Goal: Use online tool/utility: Utilize a website feature to perform a specific function

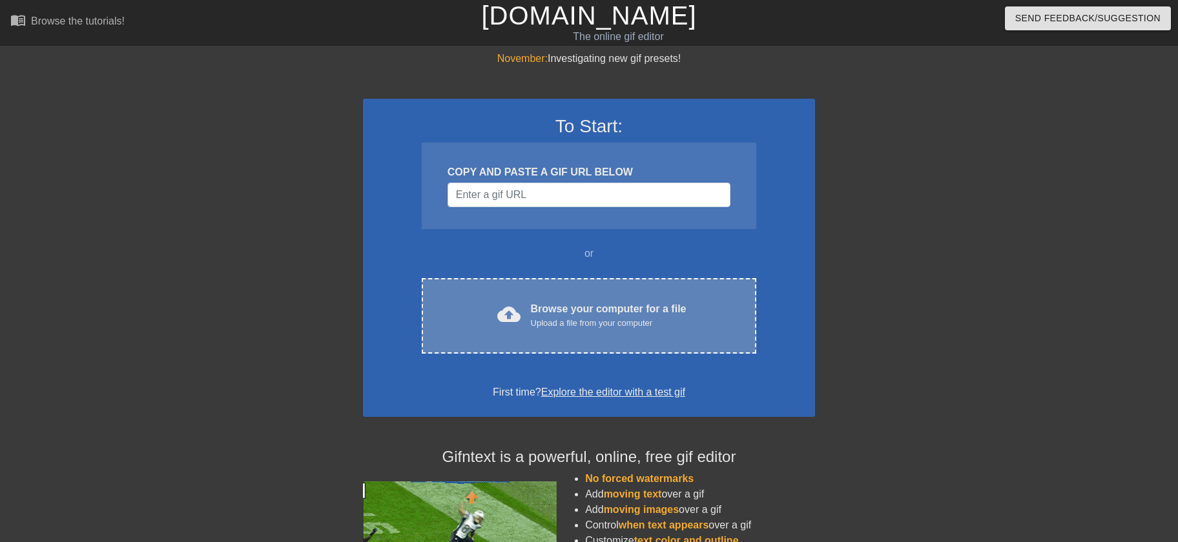
click at [641, 309] on div "Browse your computer for a file Upload a file from your computer" at bounding box center [609, 316] width 156 height 28
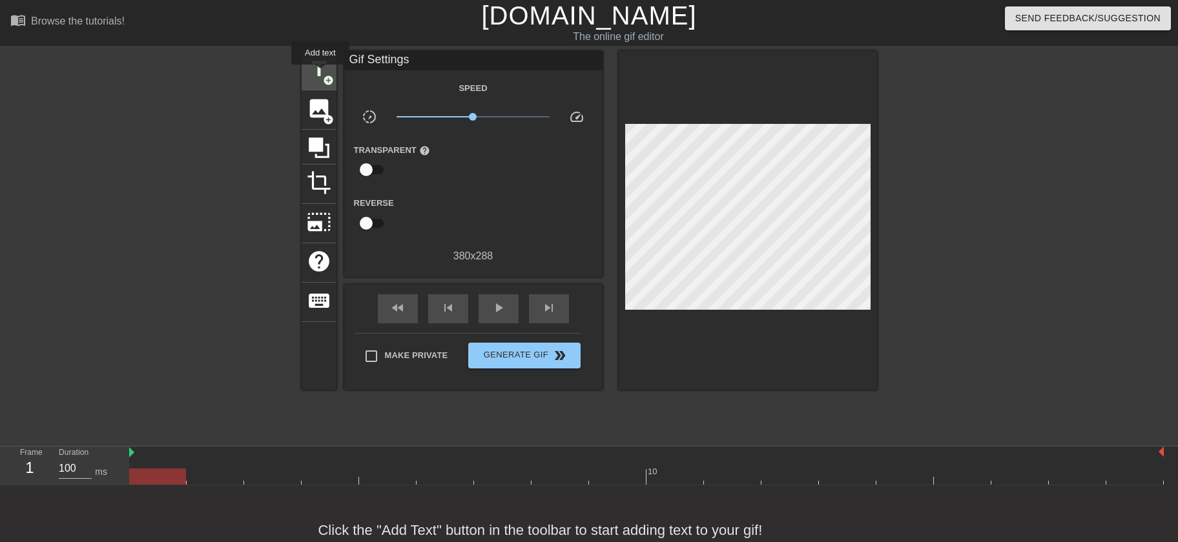
click at [320, 74] on span "title" at bounding box center [319, 69] width 25 height 25
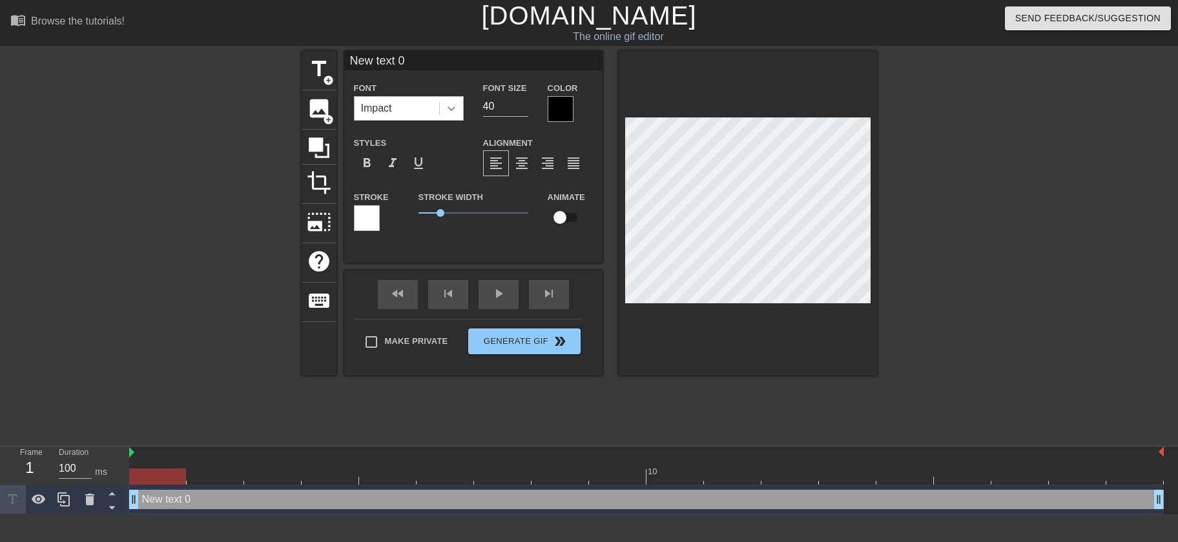
click at [453, 108] on icon at bounding box center [452, 109] width 8 height 5
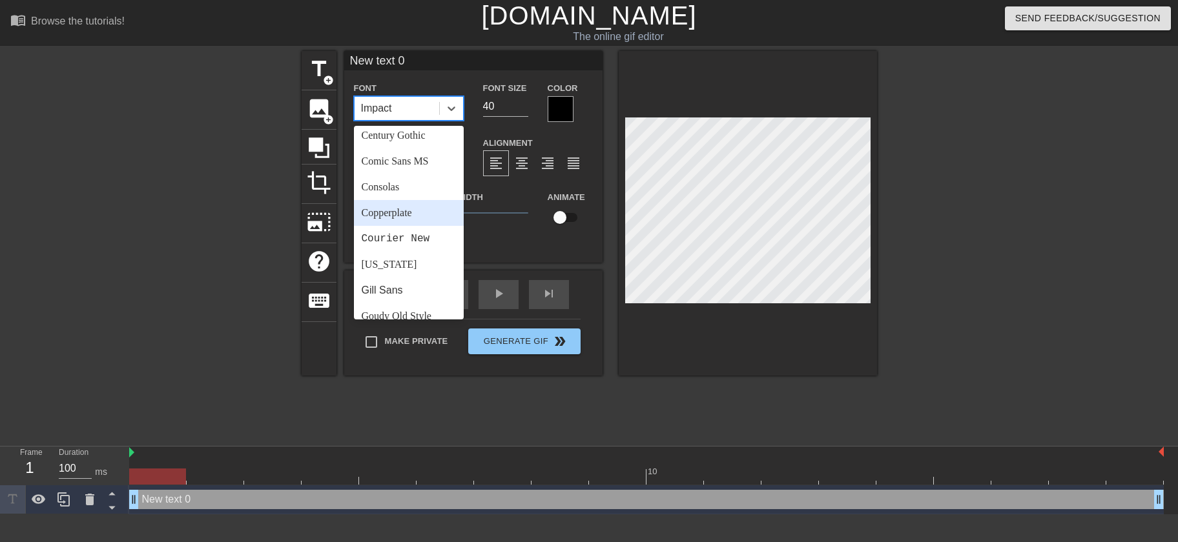
scroll to position [161, 0]
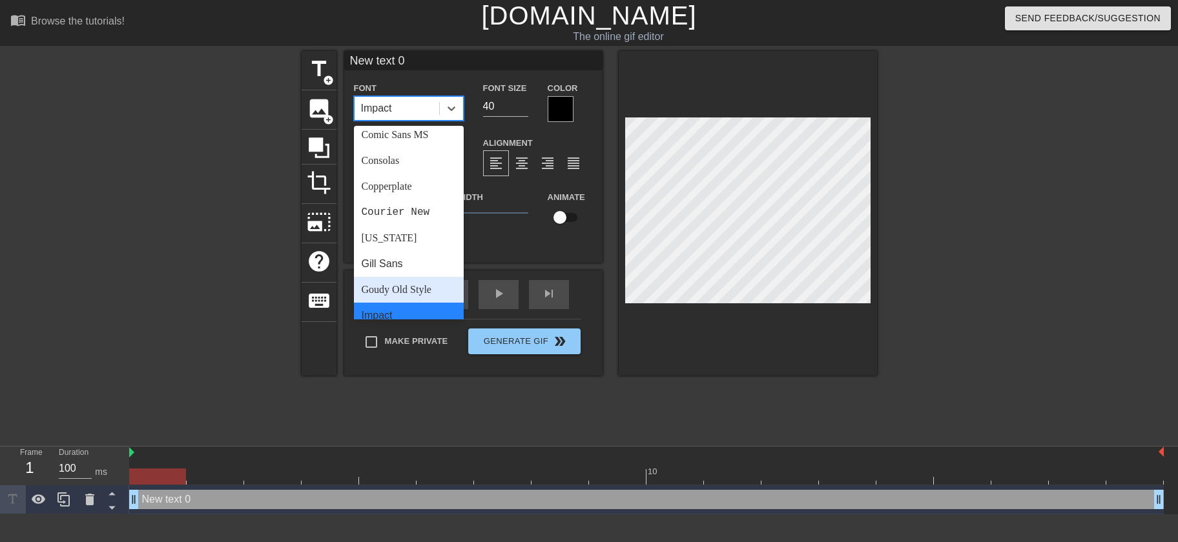
click at [393, 290] on div "Goudy Old Style" at bounding box center [409, 290] width 110 height 26
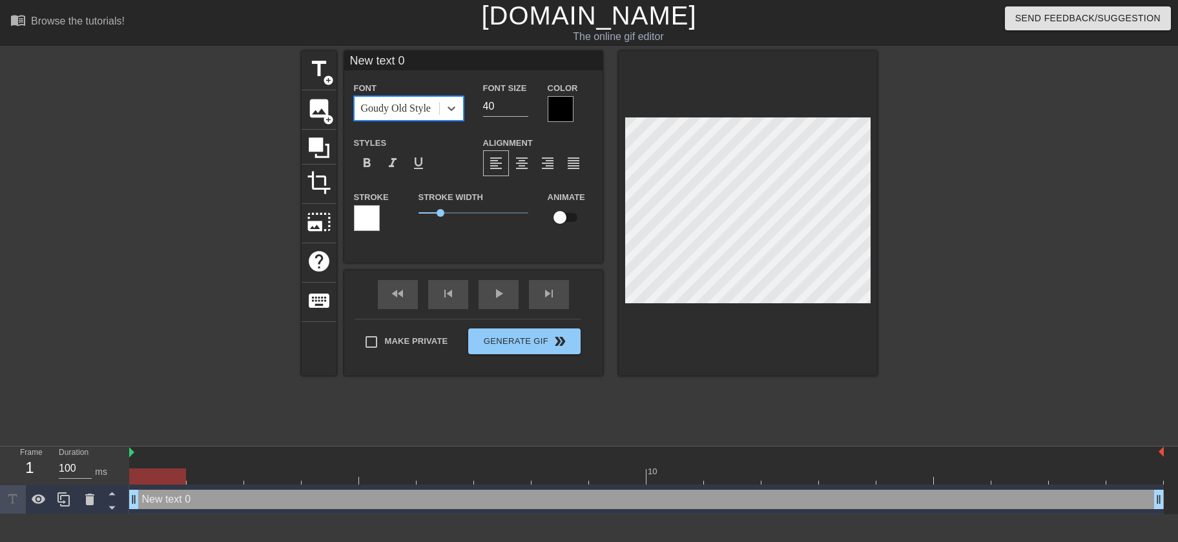
click at [564, 114] on div at bounding box center [561, 109] width 26 height 26
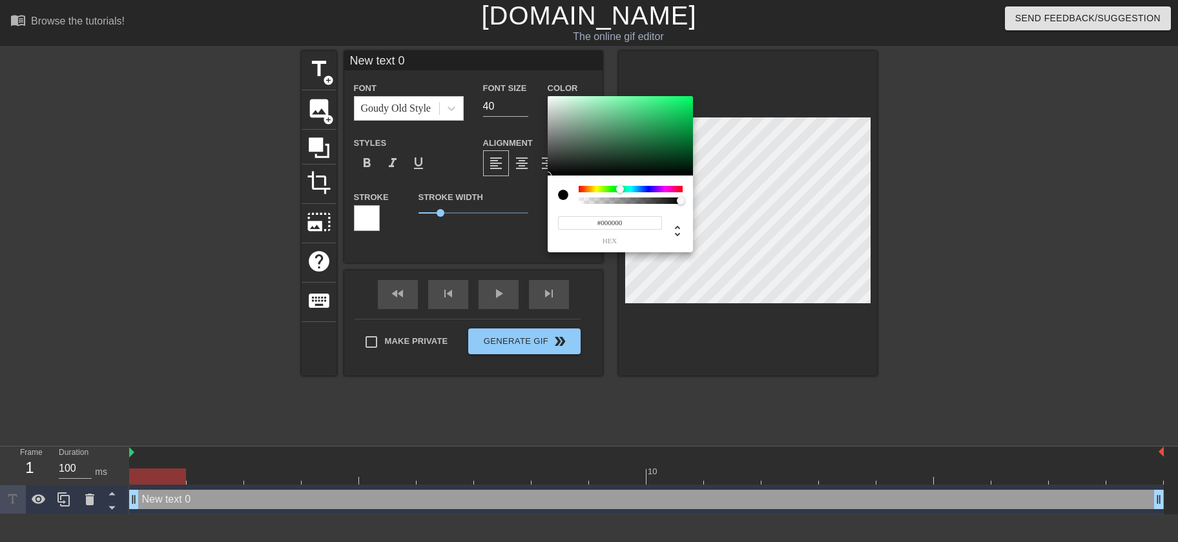
click at [620, 190] on div at bounding box center [631, 189] width 104 height 6
type input "#2CDD74"
click at [664, 107] on div at bounding box center [620, 136] width 145 height 80
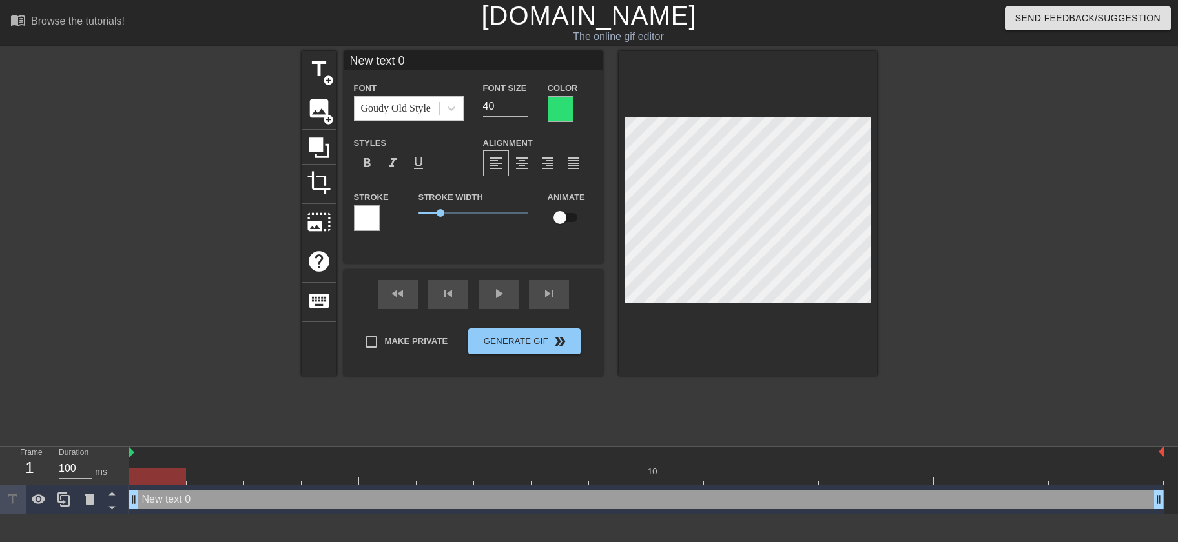
click at [375, 220] on div at bounding box center [367, 218] width 26 height 26
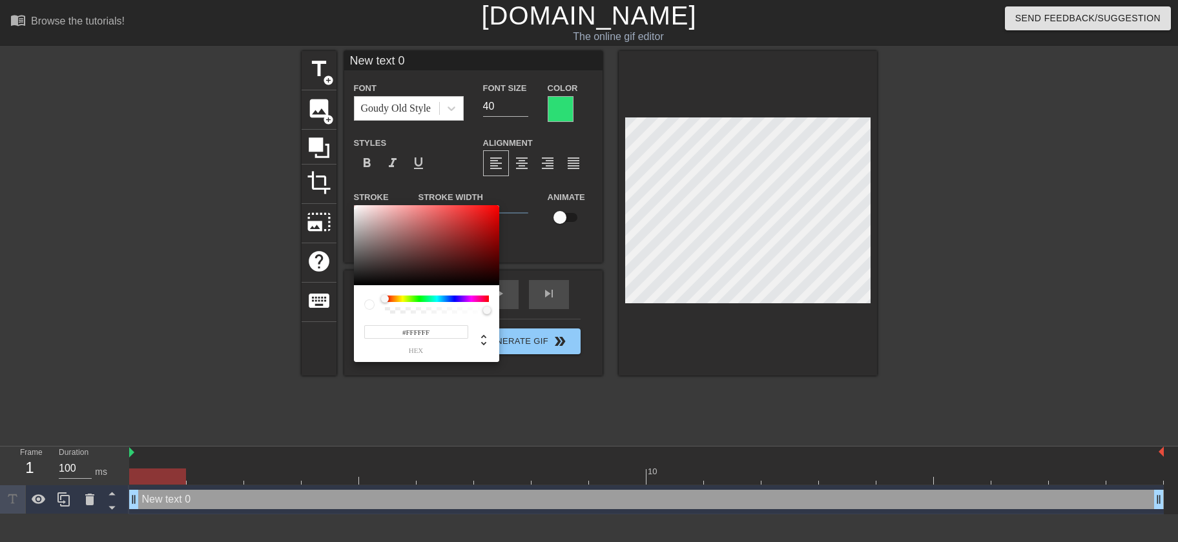
click at [420, 301] on div at bounding box center [437, 299] width 104 height 6
click at [423, 300] on div at bounding box center [437, 299] width 104 height 6
click at [417, 298] on div at bounding box center [437, 299] width 104 height 6
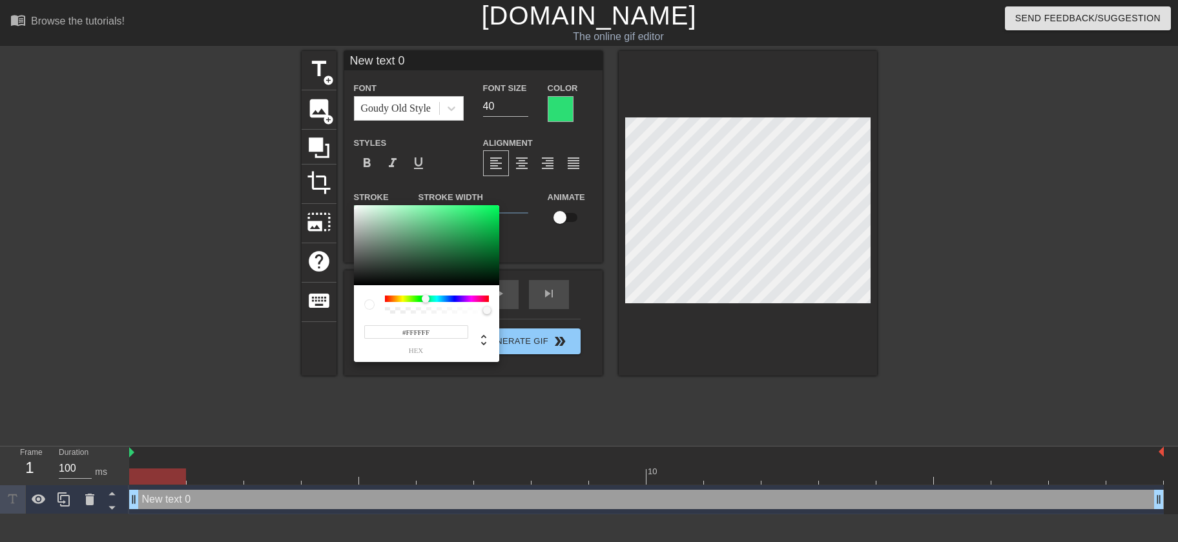
drag, startPoint x: 385, startPoint y: 300, endPoint x: 453, endPoint y: 259, distance: 79.4
click at [424, 299] on div at bounding box center [426, 299] width 8 height 8
type input "#4EDE78"
click at [448, 216] on div at bounding box center [426, 245] width 145 height 80
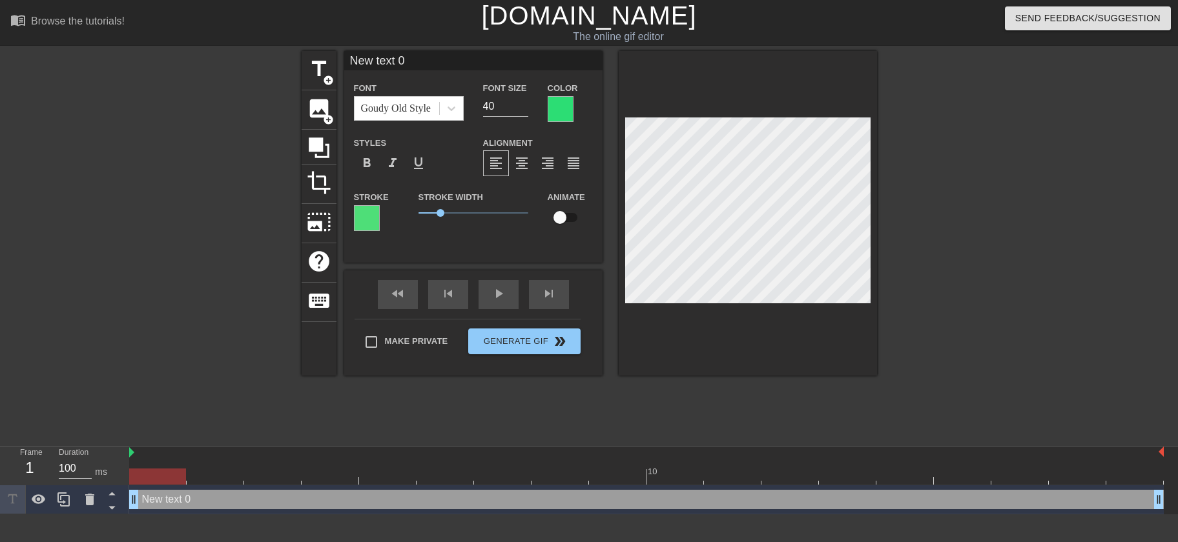
drag, startPoint x: 411, startPoint y: 56, endPoint x: 299, endPoint y: 65, distance: 112.8
click at [344, 51] on input "New text 0" at bounding box center [473, 60] width 258 height 19
type input "Happy Birthday"
click at [65, 505] on icon at bounding box center [63, 499] width 15 height 15
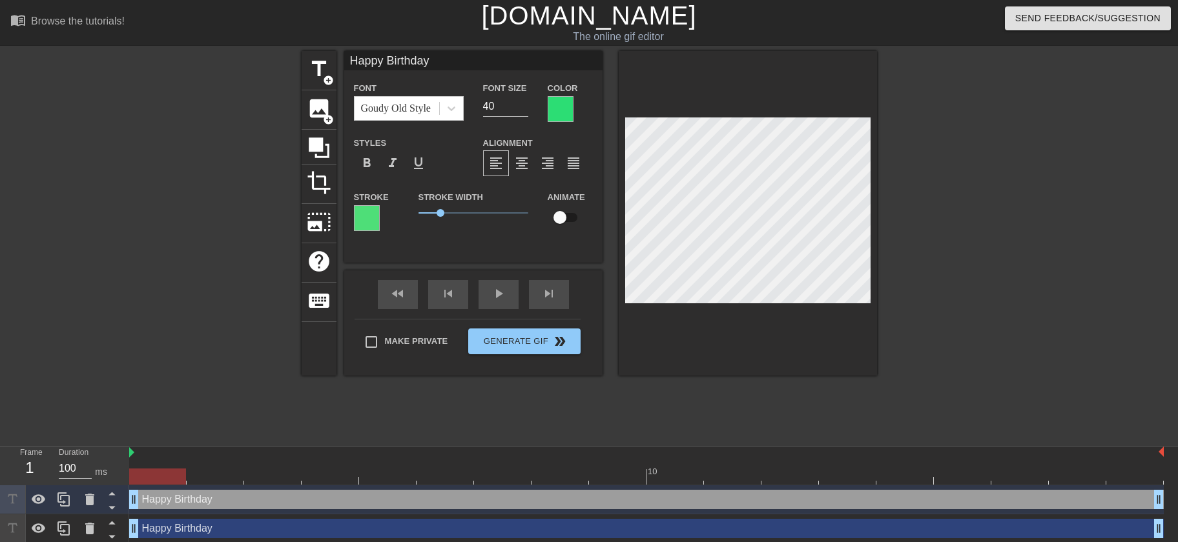
drag, startPoint x: 444, startPoint y: 65, endPoint x: 287, endPoint y: 63, distance: 156.9
click at [344, 63] on input "Happy Birthday" at bounding box center [473, 60] width 258 height 19
type input "[PERSON_NAME]"
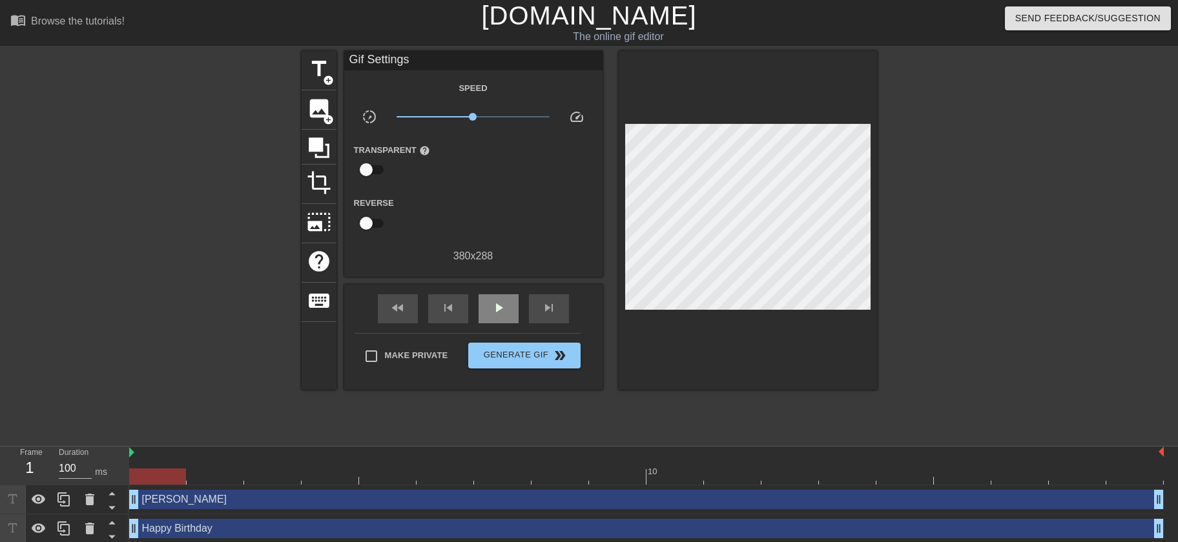
click at [497, 290] on div "fast_rewind skip_previous play_arrow skip_next" at bounding box center [473, 309] width 211 height 48
click at [504, 303] on span "play_arrow" at bounding box center [498, 307] width 15 height 15
click at [163, 483] on div at bounding box center [646, 477] width 1035 height 16
click at [502, 287] on div "fast_rewind skip_previous play_arrow skip_next" at bounding box center [473, 309] width 211 height 48
drag, startPoint x: 495, startPoint y: 304, endPoint x: 505, endPoint y: 309, distance: 11.3
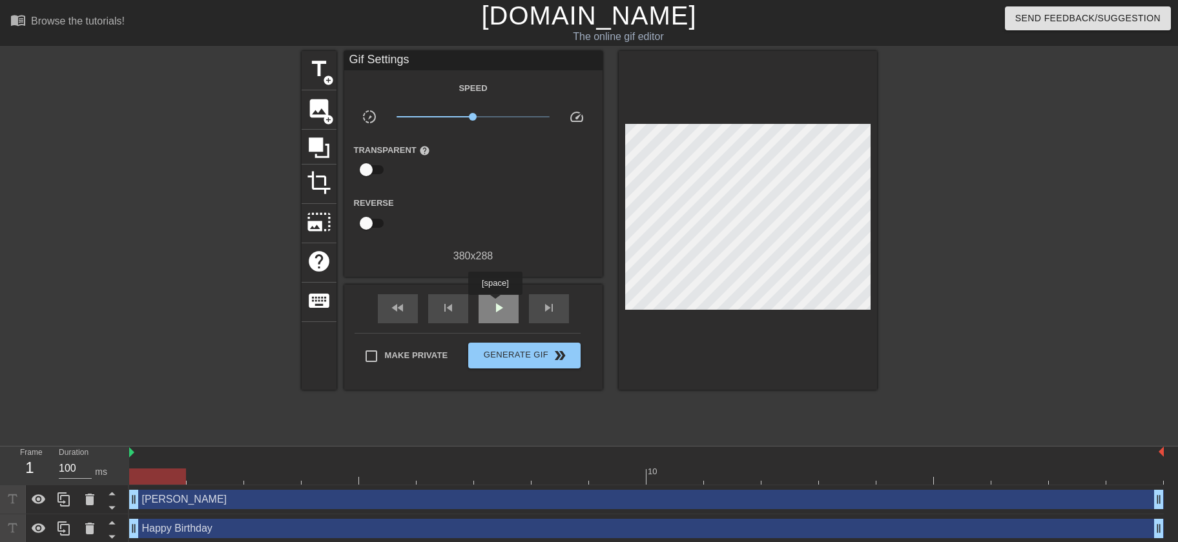
click at [495, 304] on span "play_arrow" at bounding box center [498, 307] width 15 height 15
click at [151, 480] on div at bounding box center [646, 477] width 1035 height 16
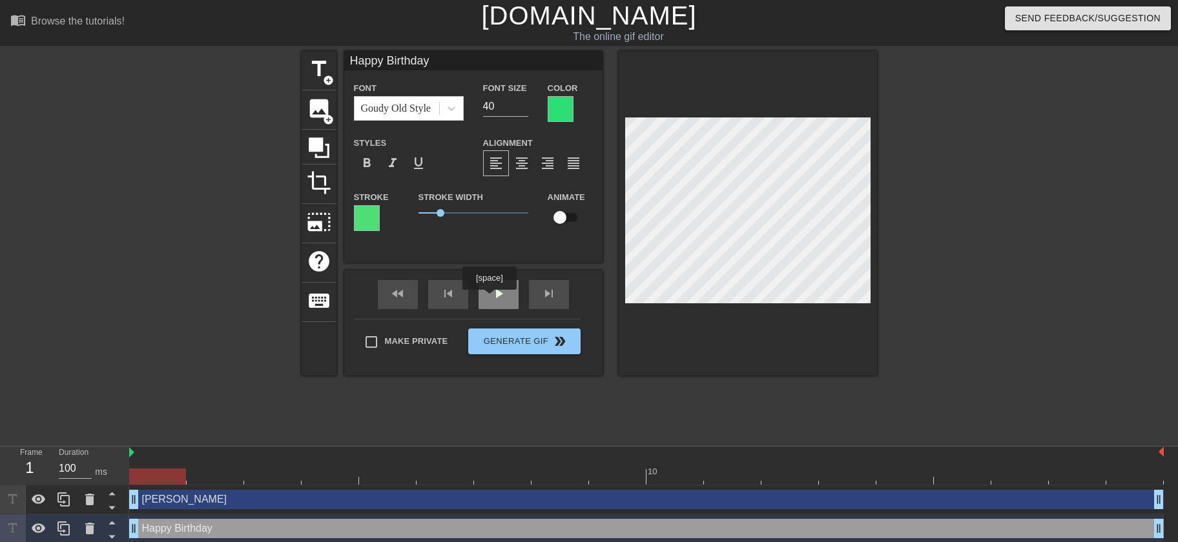
click at [489, 299] on div "play_arrow" at bounding box center [499, 294] width 40 height 29
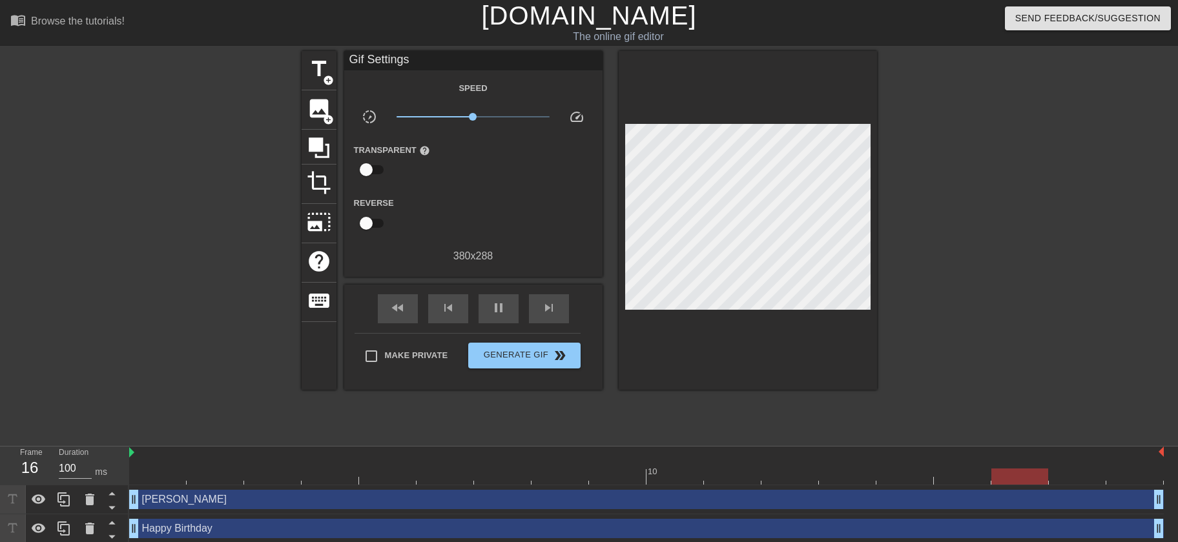
click at [154, 479] on div at bounding box center [646, 477] width 1035 height 16
click at [535, 354] on span "Generate Gif double_arrow" at bounding box center [523, 355] width 101 height 15
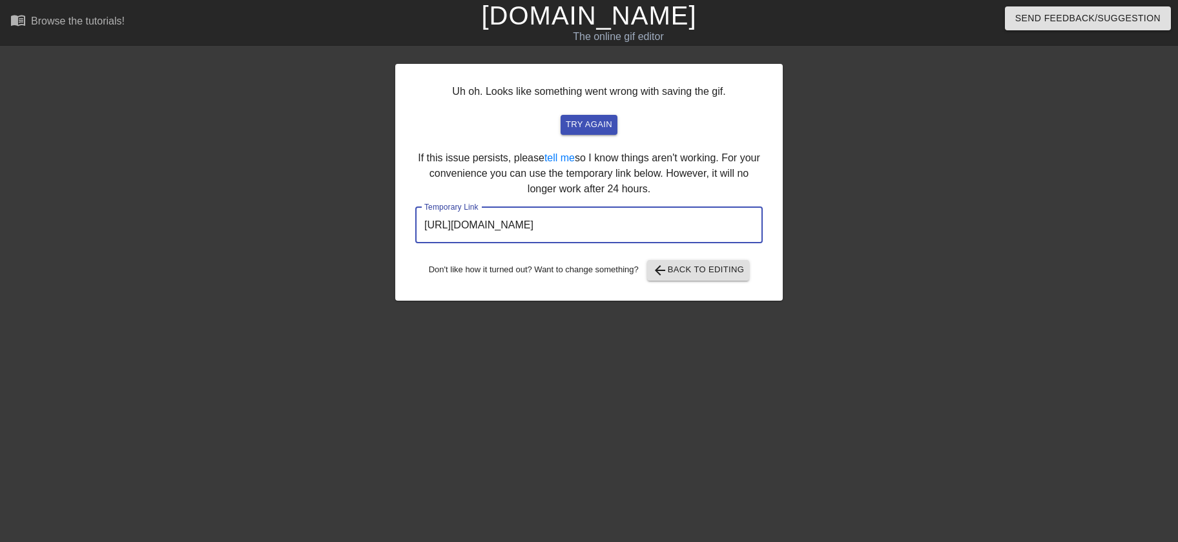
drag, startPoint x: 714, startPoint y: 229, endPoint x: 353, endPoint y: 234, distance: 361.7
click at [415, 234] on input "[URL][DOMAIN_NAME]" at bounding box center [588, 225] width 347 height 36
click at [667, 275] on span "arrow_back" at bounding box center [659, 270] width 15 height 15
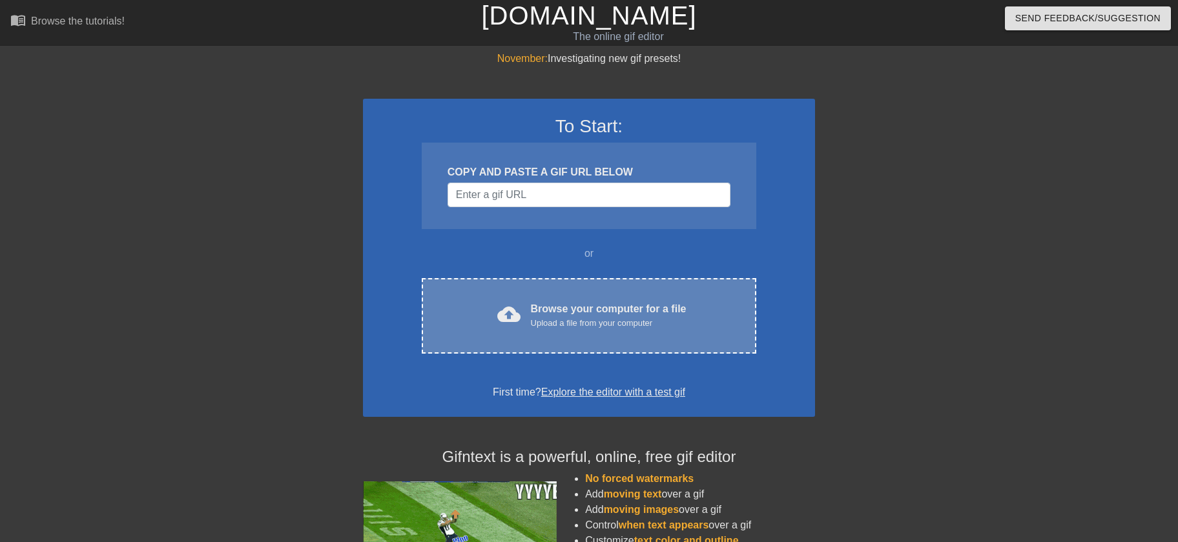
click at [573, 327] on div "Upload a file from your computer" at bounding box center [609, 323] width 156 height 13
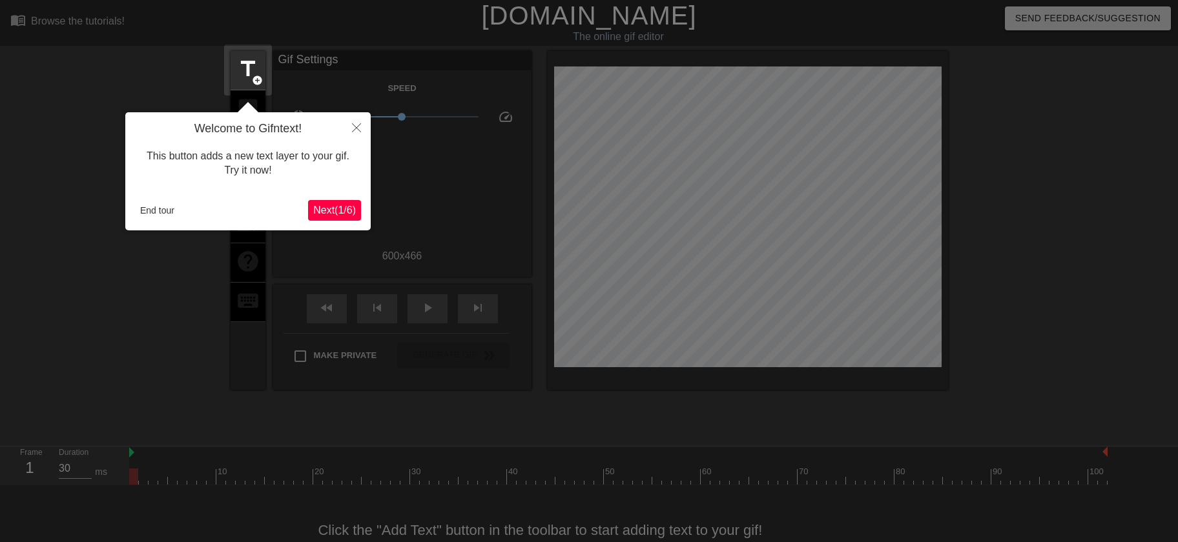
scroll to position [32, 0]
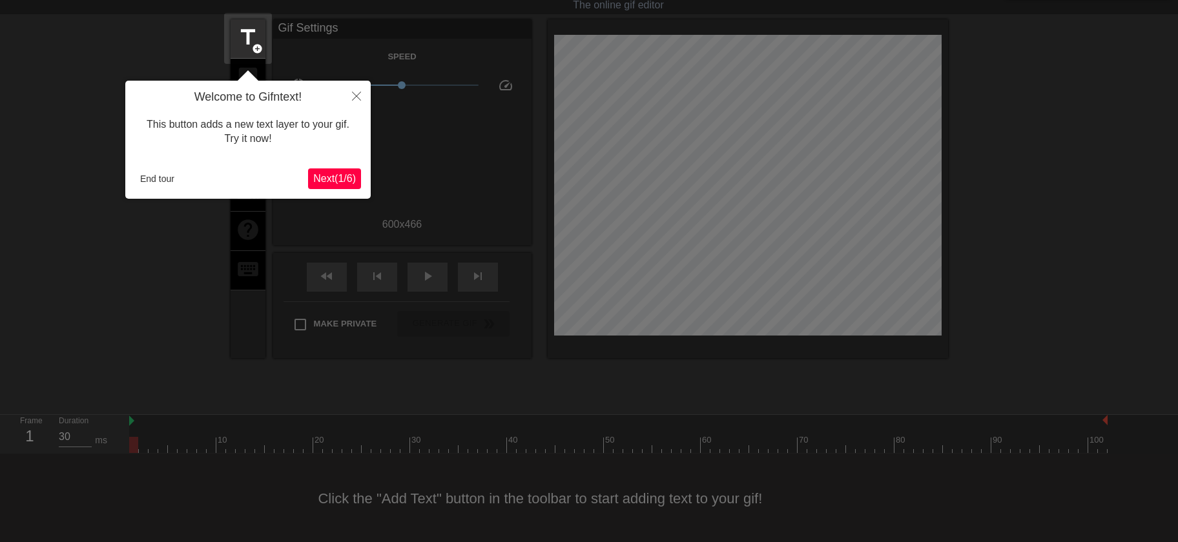
click at [121, 64] on div at bounding box center [589, 255] width 1178 height 575
click at [154, 176] on button "End tour" at bounding box center [157, 178] width 45 height 19
